Goal: Task Accomplishment & Management: Manage account settings

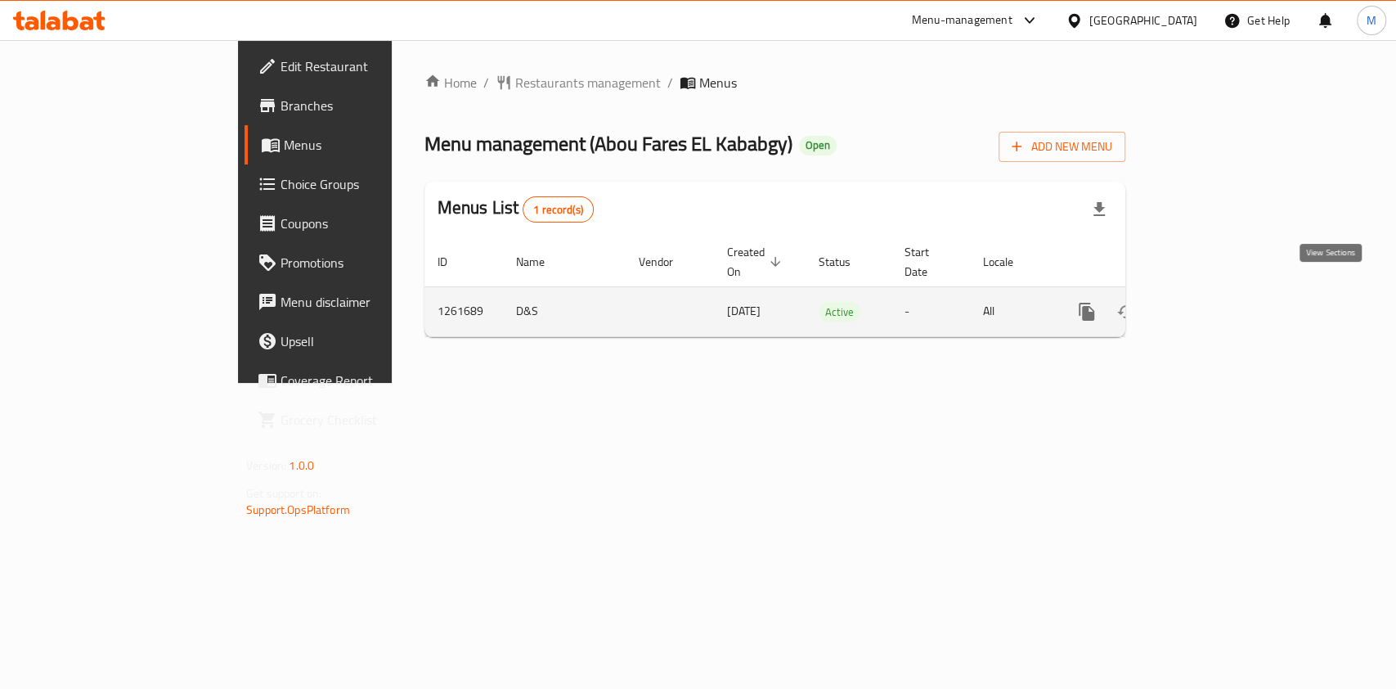
click at [1214, 302] on icon "enhanced table" at bounding box center [1205, 312] width 20 height 20
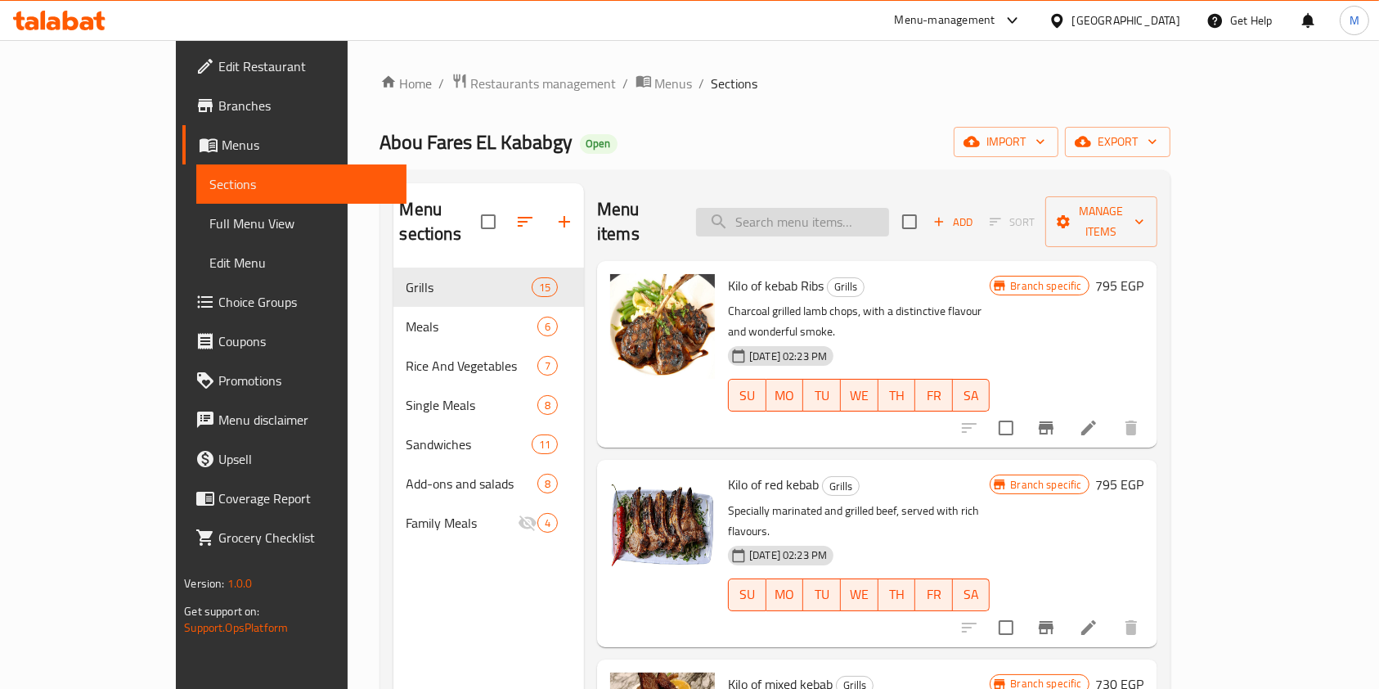
click at [815, 208] on input "search" at bounding box center [792, 222] width 193 height 29
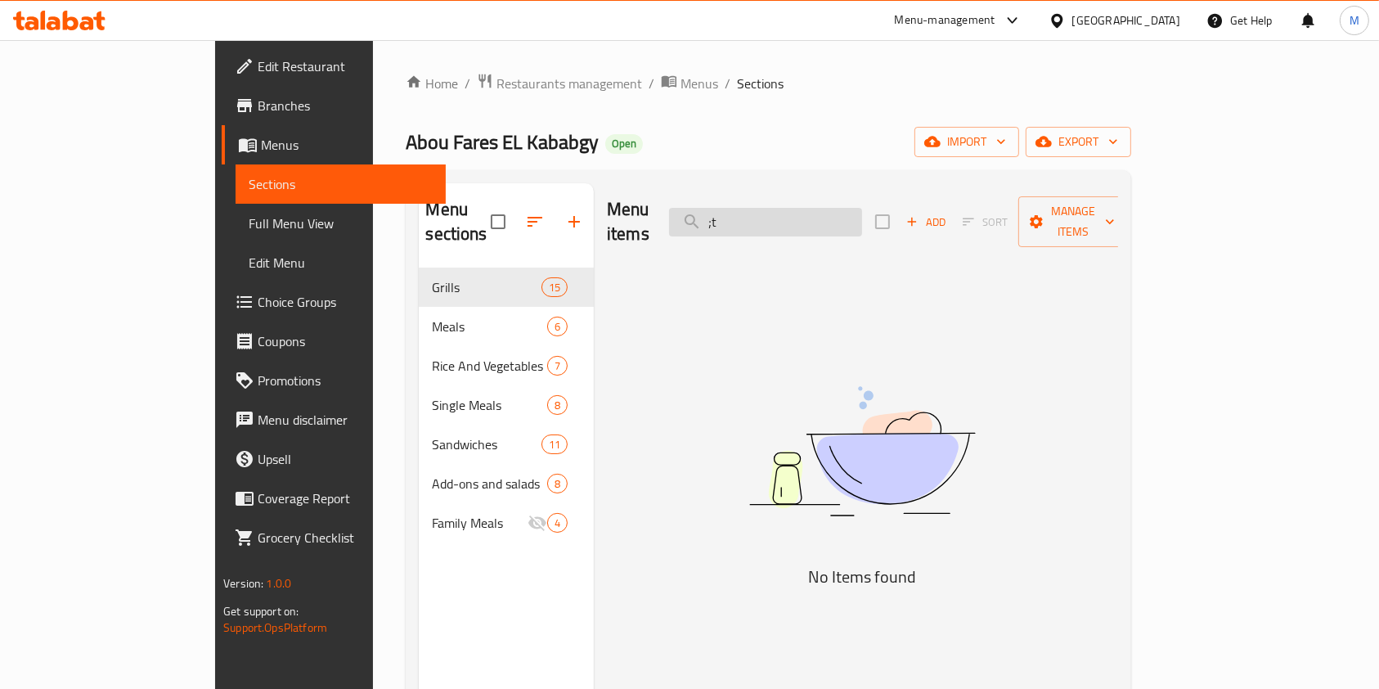
type input ";"
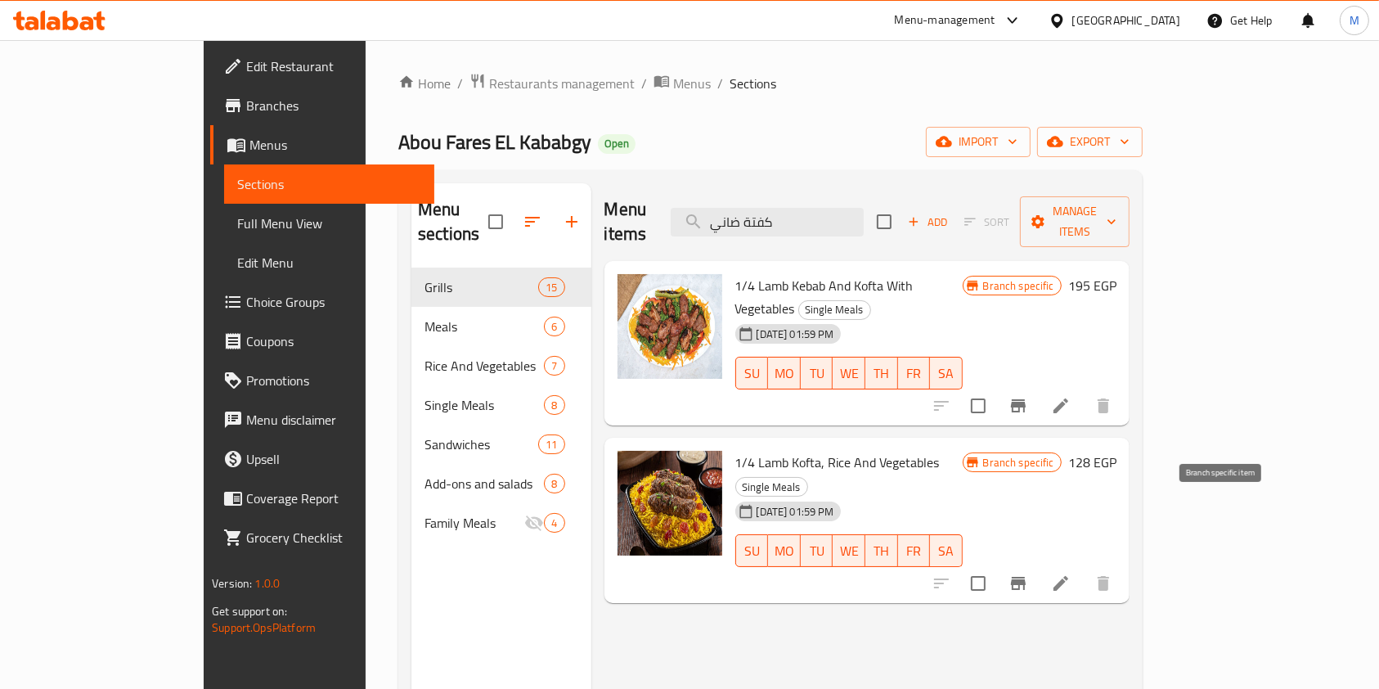
type input "كفتة ضاني"
click at [1026, 577] on icon "Branch-specific-item" at bounding box center [1018, 583] width 15 height 13
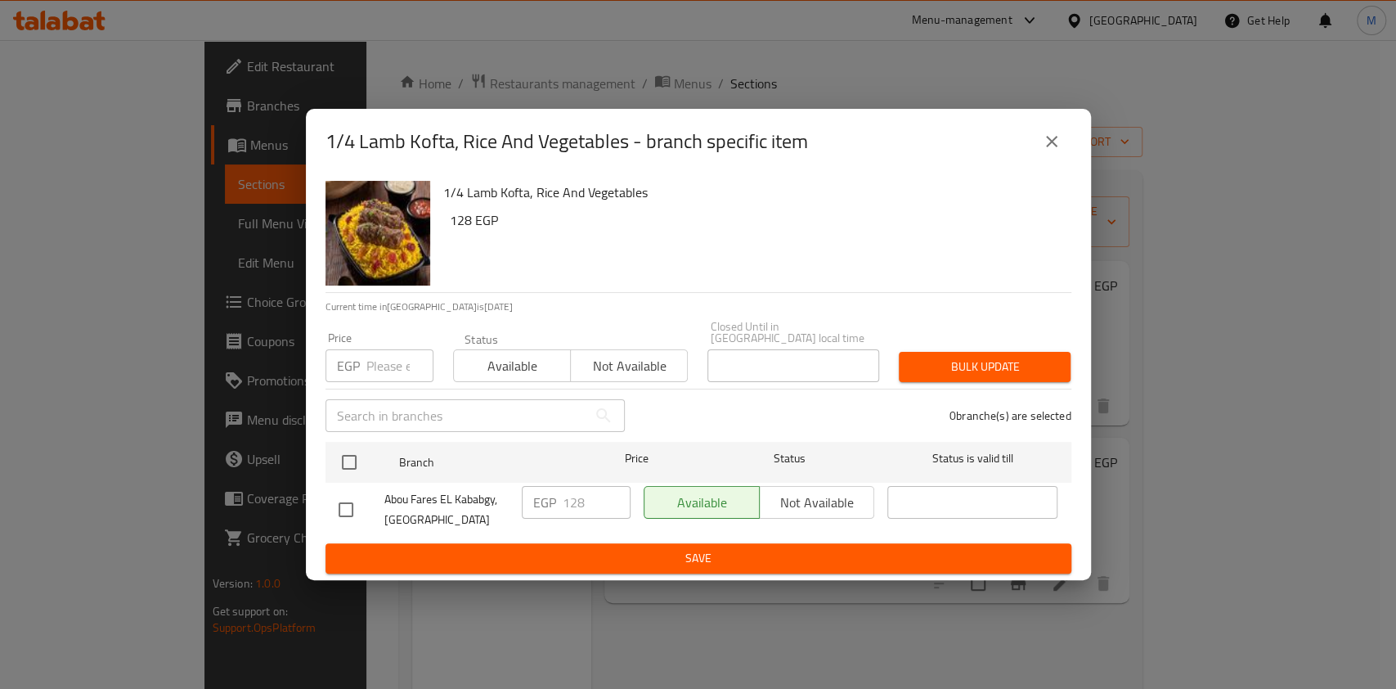
click at [356, 503] on input "checkbox" at bounding box center [346, 509] width 34 height 34
checkbox input "true"
click at [577, 499] on input "128" at bounding box center [597, 502] width 68 height 33
click at [576, 499] on input "128" at bounding box center [597, 502] width 68 height 33
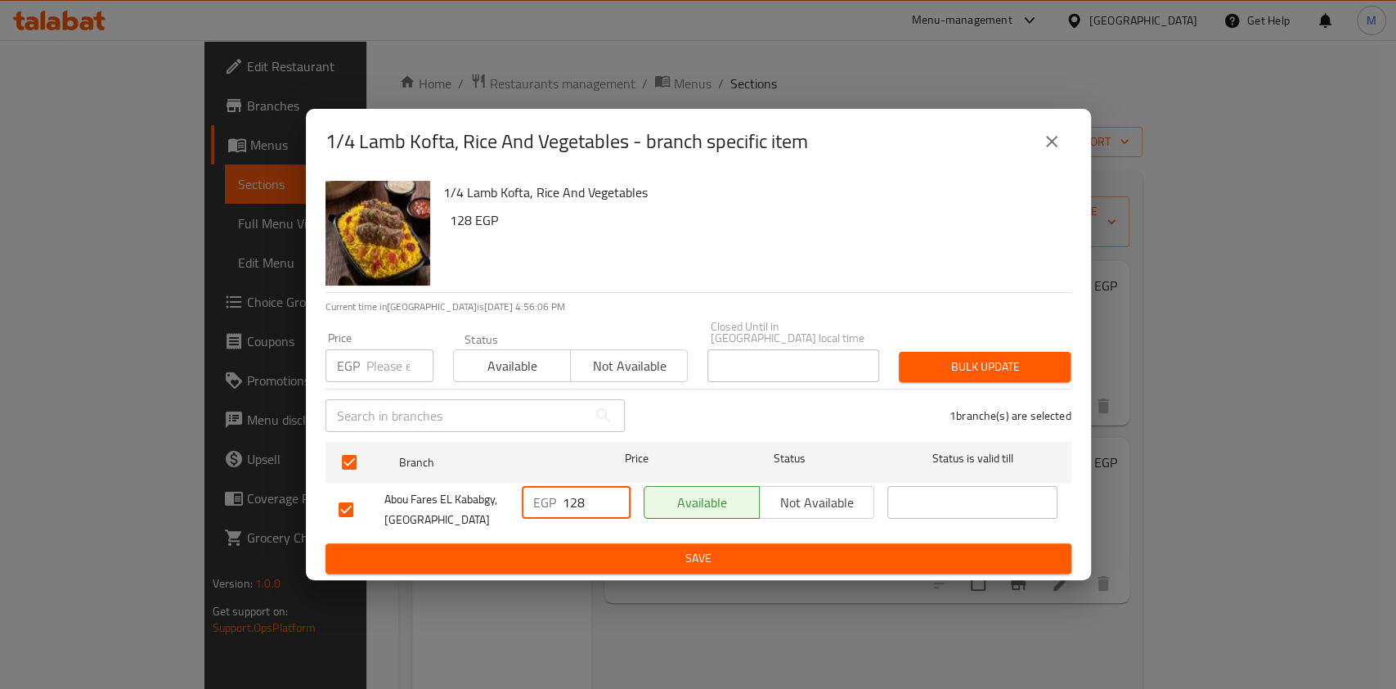
click at [576, 499] on input "128" at bounding box center [597, 502] width 68 height 33
type input "144"
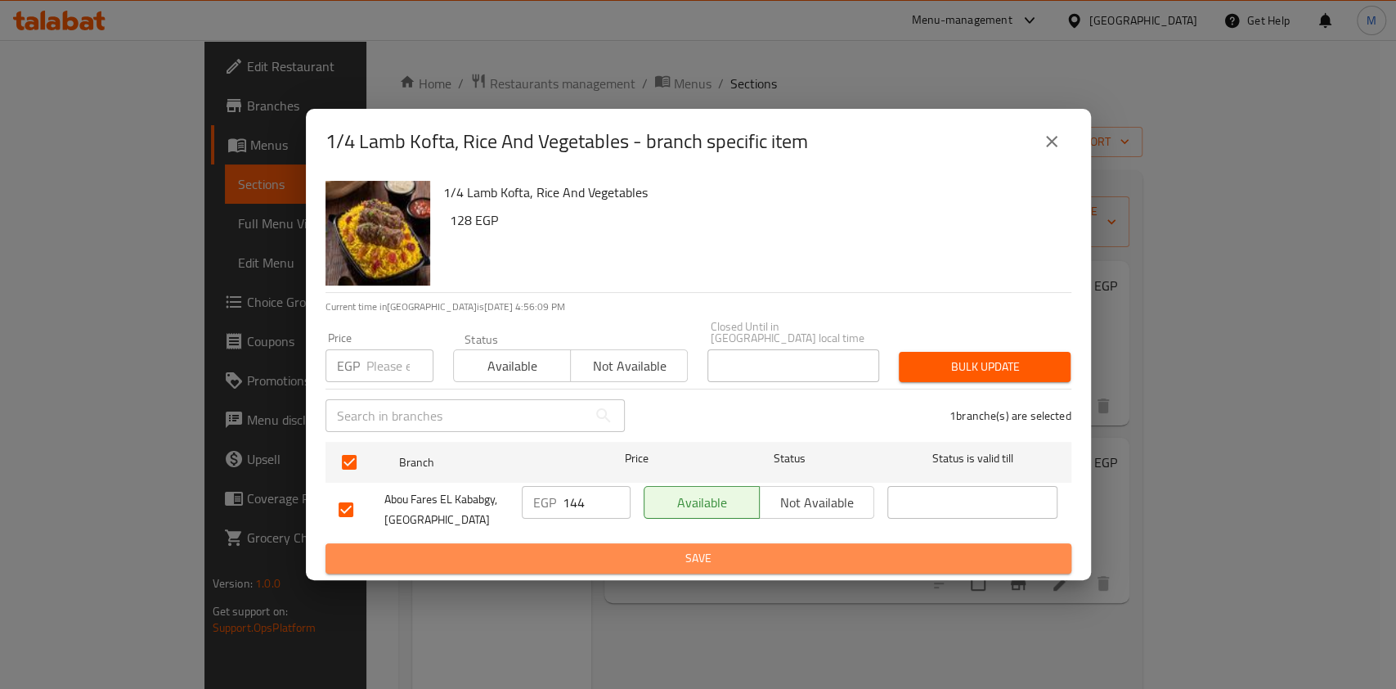
click at [649, 548] on span "Save" at bounding box center [699, 558] width 720 height 20
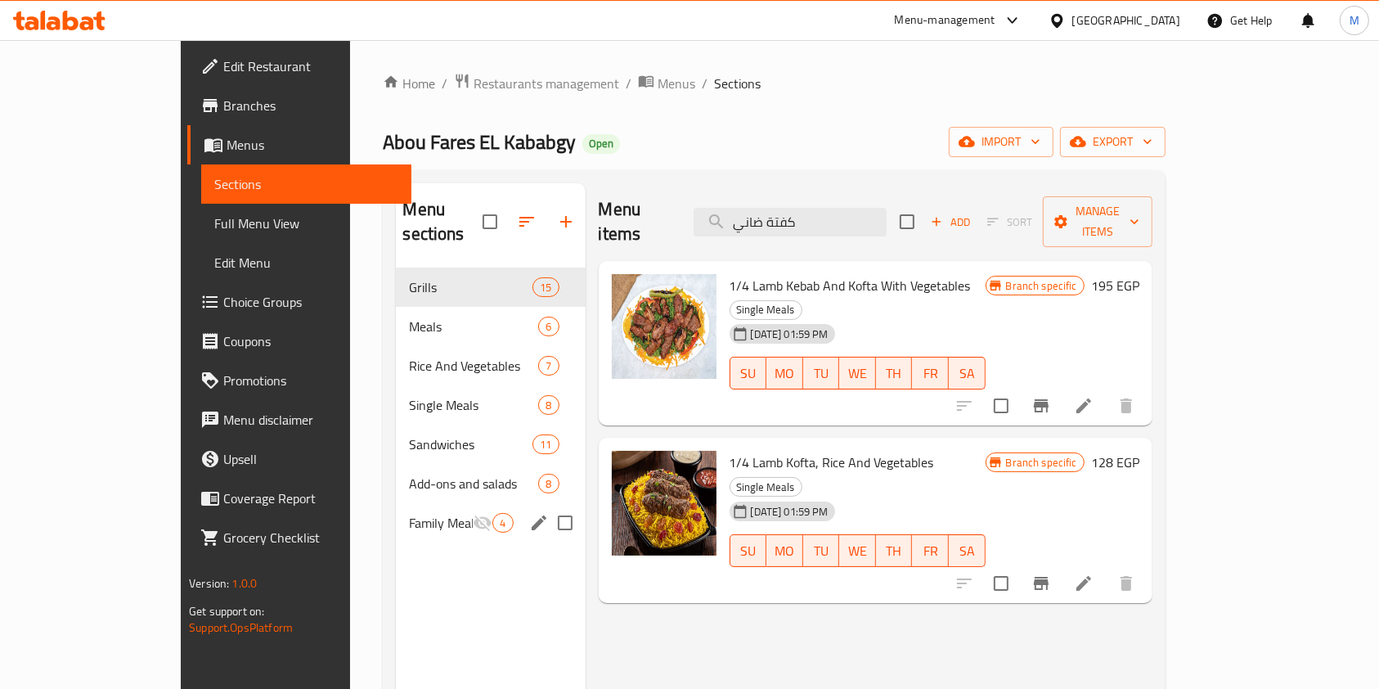
click at [396, 510] on div "Family Meals 4" at bounding box center [490, 522] width 189 height 39
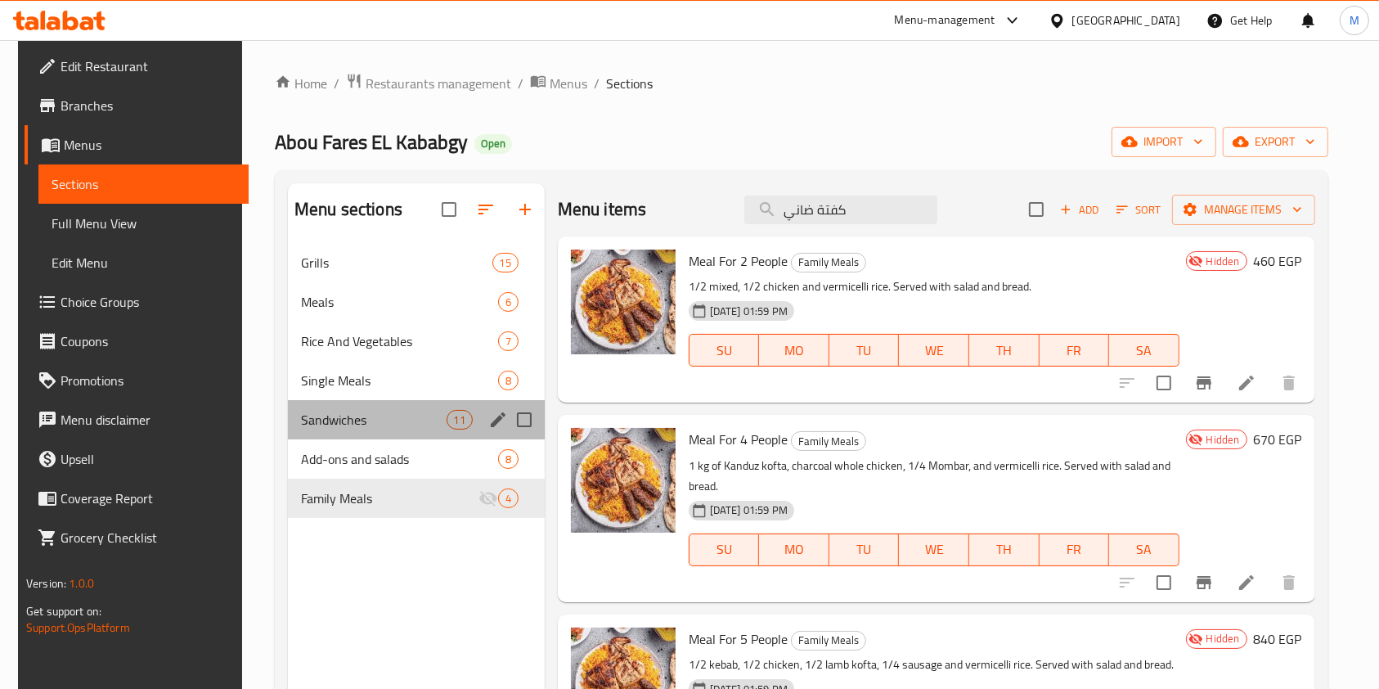
click at [362, 436] on div "Sandwiches 11" at bounding box center [416, 419] width 257 height 39
